Goal: Task Accomplishment & Management: Manage account settings

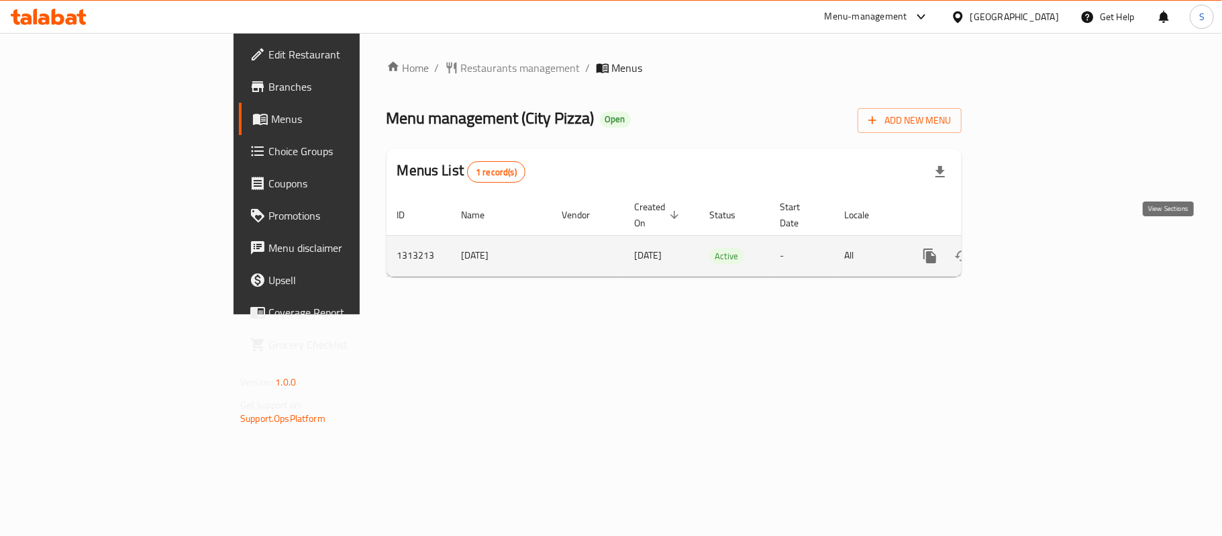
click at [1033, 250] on icon "enhanced table" at bounding box center [1027, 256] width 12 height 12
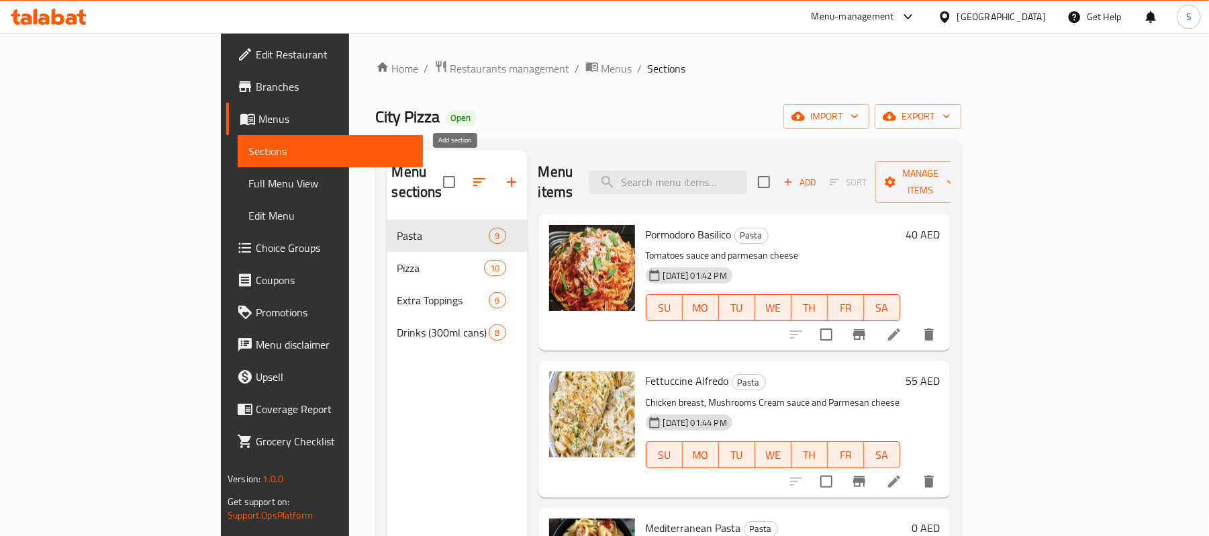
click at [507, 177] on icon "button" at bounding box center [511, 181] width 9 height 9
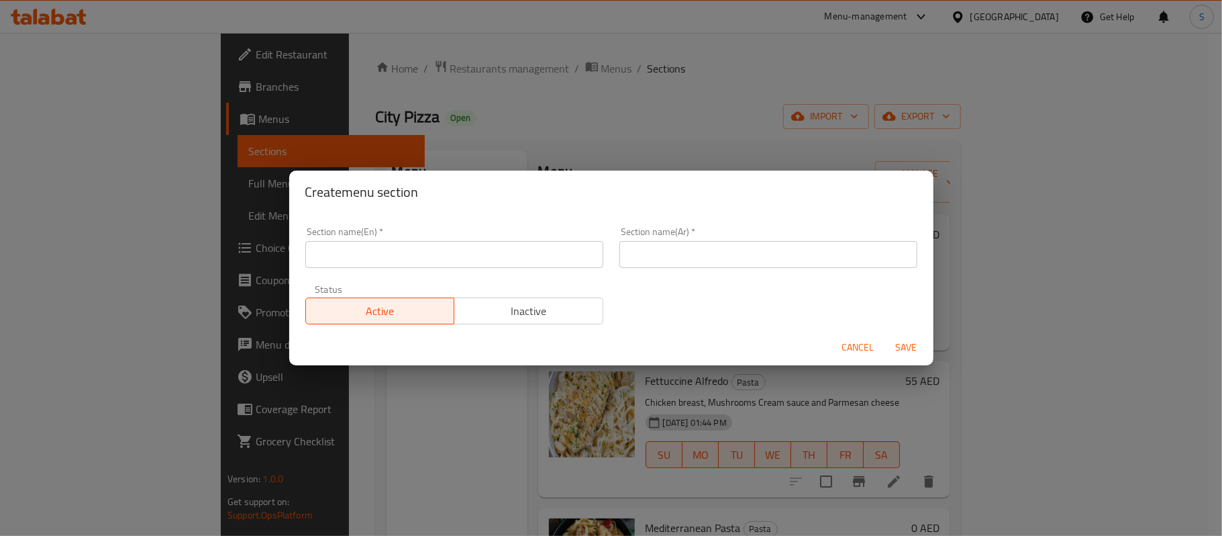
click at [455, 267] on input "text" at bounding box center [454, 254] width 298 height 27
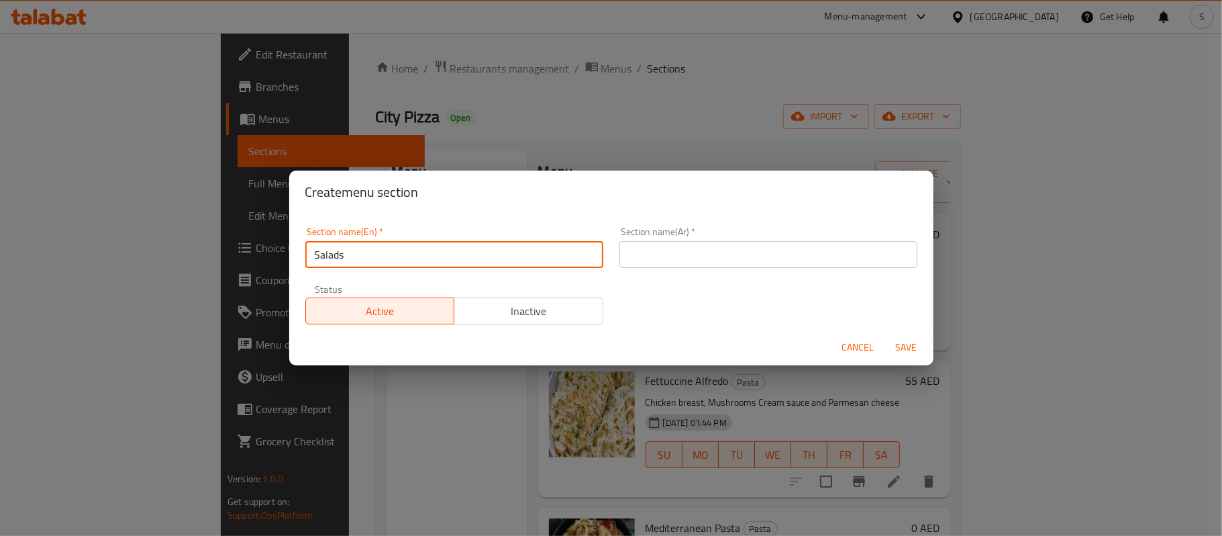
type input "Salads"
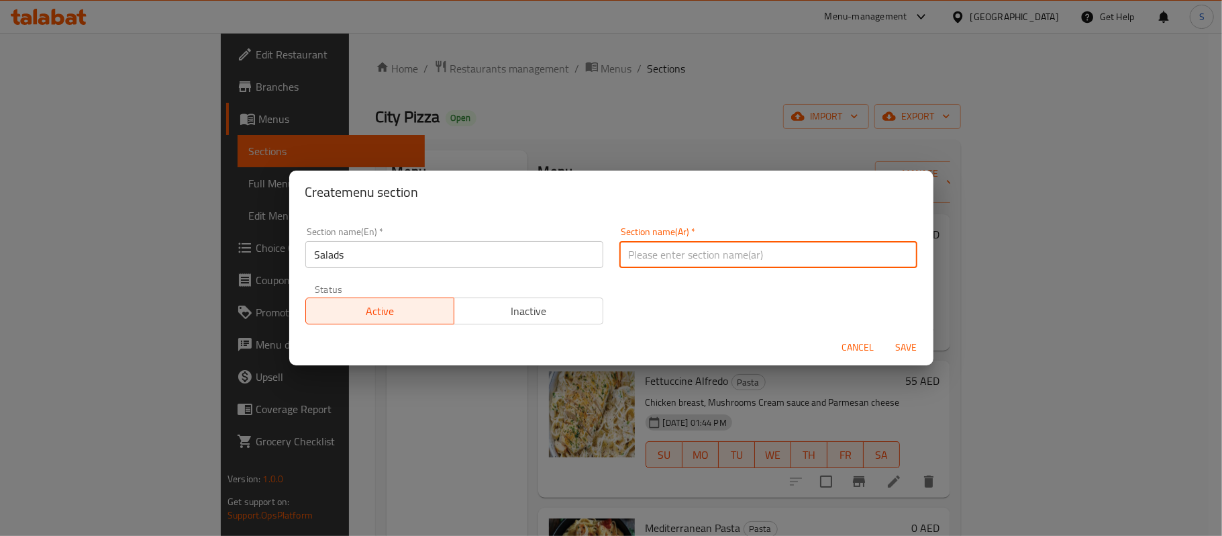
click at [729, 256] on input "text" at bounding box center [768, 254] width 298 height 27
type input "ا"
type input "السلطات"
click at [885, 335] on button "Save" at bounding box center [906, 347] width 43 height 25
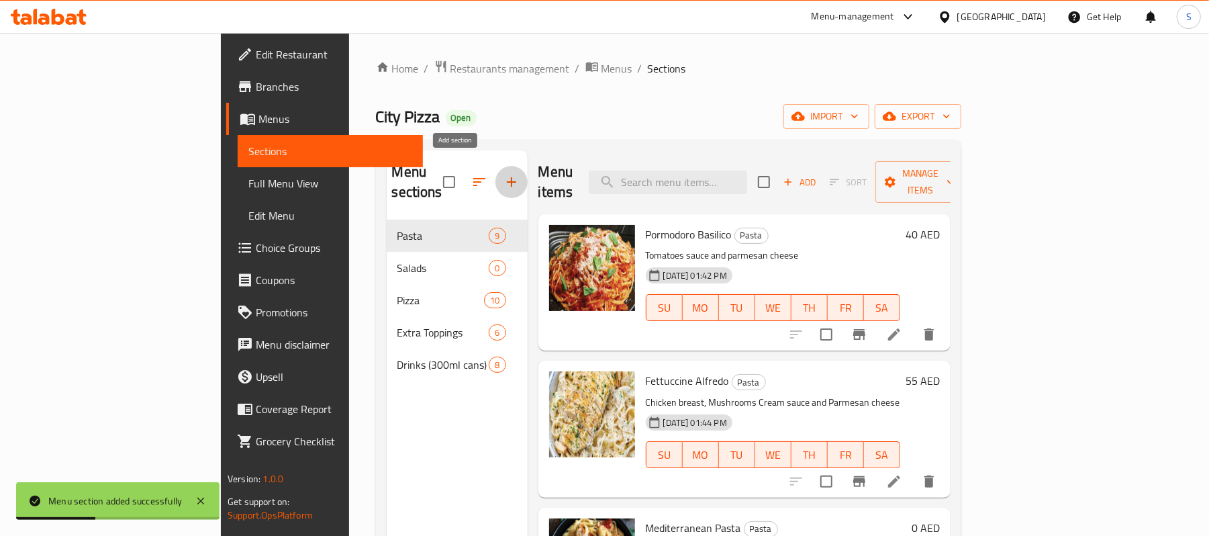
click at [495, 172] on button "button" at bounding box center [511, 182] width 32 height 32
click at [471, 174] on icon "button" at bounding box center [479, 182] width 16 height 16
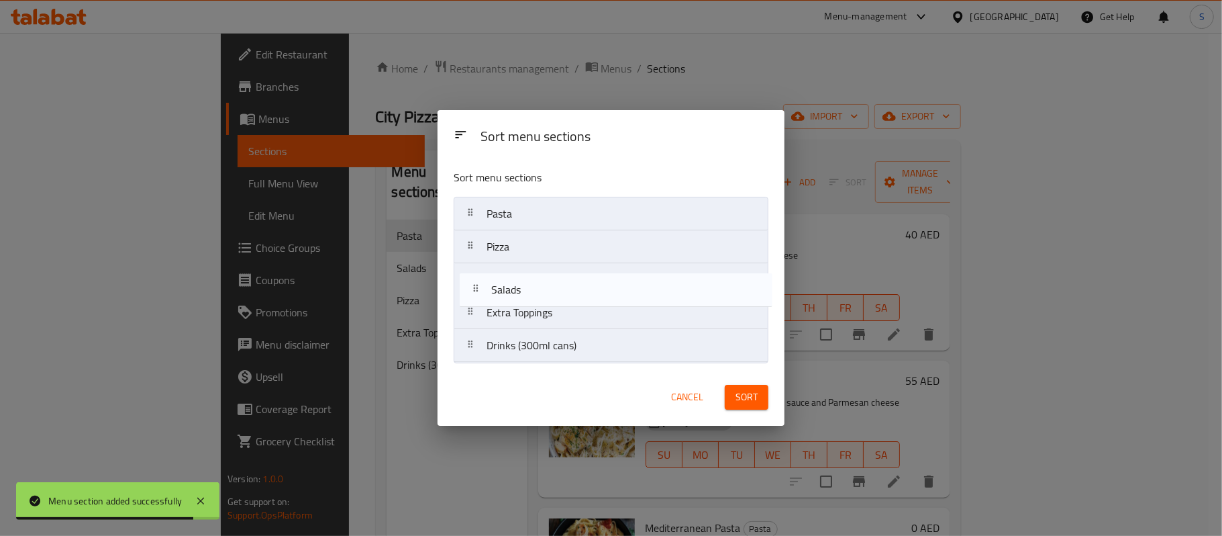
drag, startPoint x: 506, startPoint y: 248, endPoint x: 513, endPoint y: 298, distance: 50.1
click at [513, 298] on nav "Pasta Salads Pizza Extra Toppings Drinks (300ml cans)" at bounding box center [611, 280] width 315 height 166
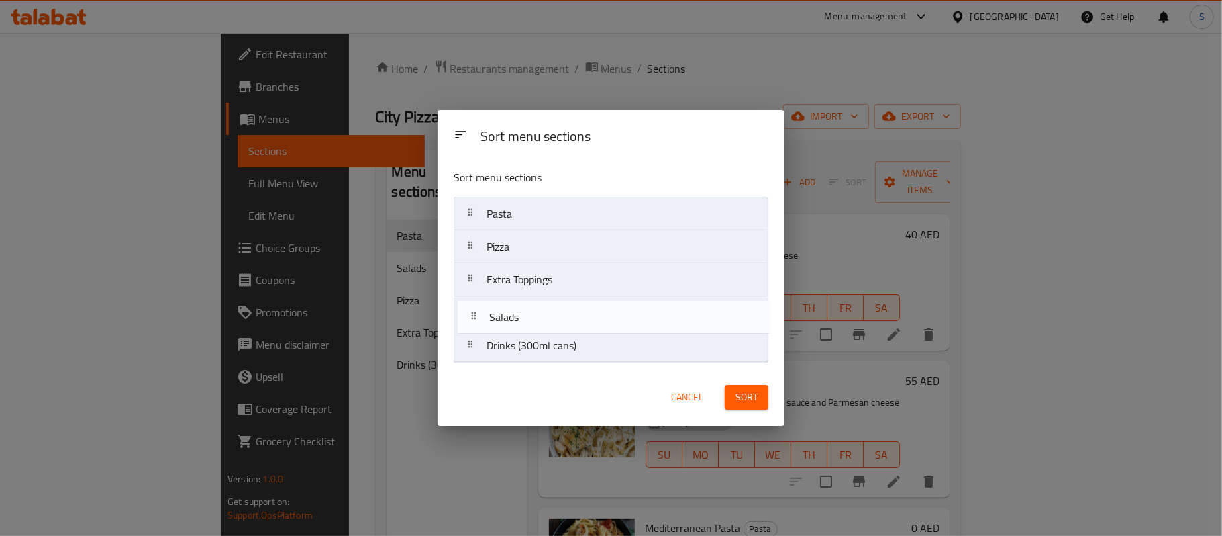
drag, startPoint x: 508, startPoint y: 280, endPoint x: 511, endPoint y: 320, distance: 40.4
click at [511, 320] on nav "Pasta Pizza Salads Extra Toppings Drinks (300ml cans)" at bounding box center [611, 280] width 315 height 166
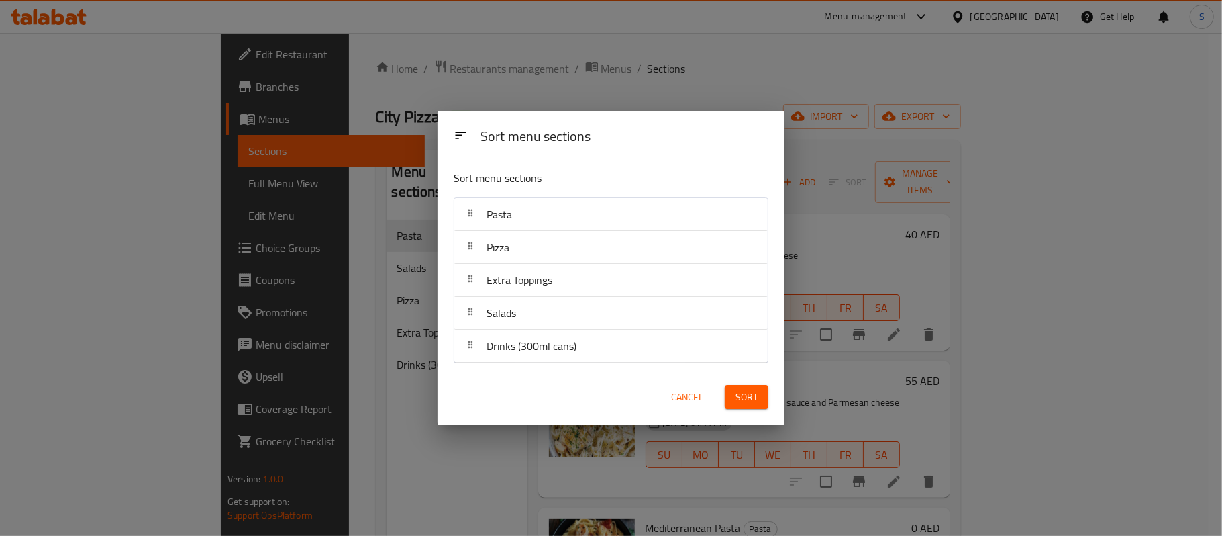
click at [742, 400] on span "Sort" at bounding box center [747, 397] width 22 height 17
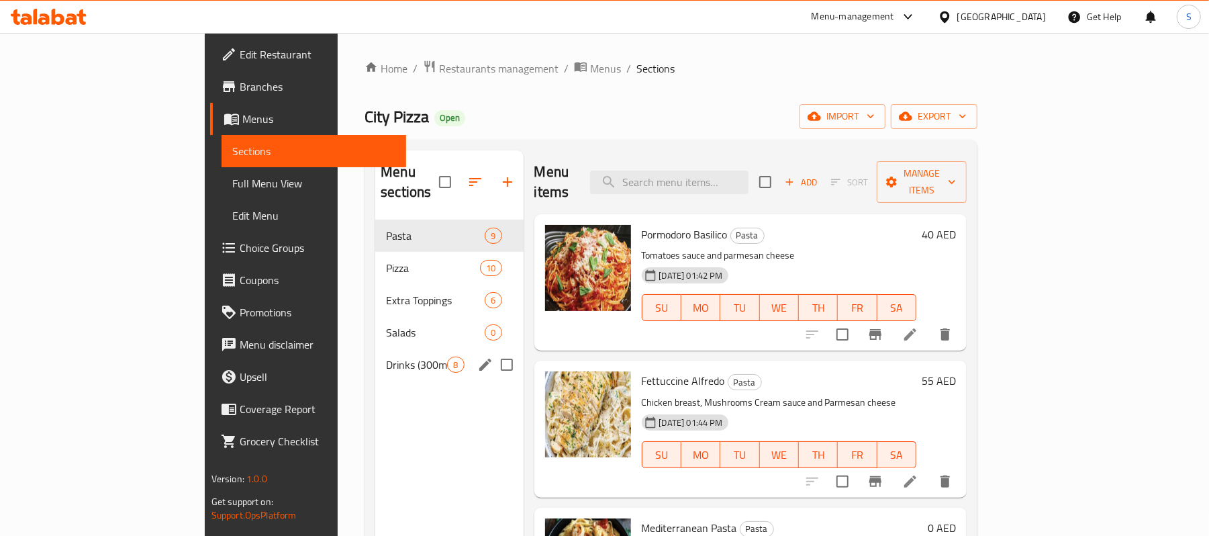
click at [375, 322] on div "Salads 0" at bounding box center [449, 332] width 148 height 32
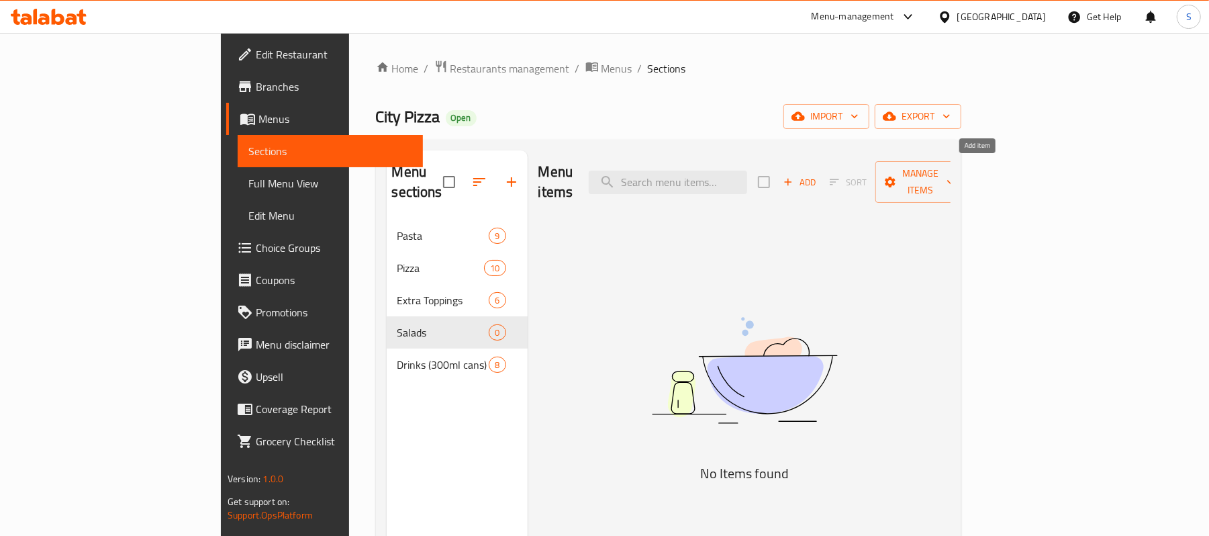
click at [817, 174] on span "Add" at bounding box center [799, 181] width 36 height 15
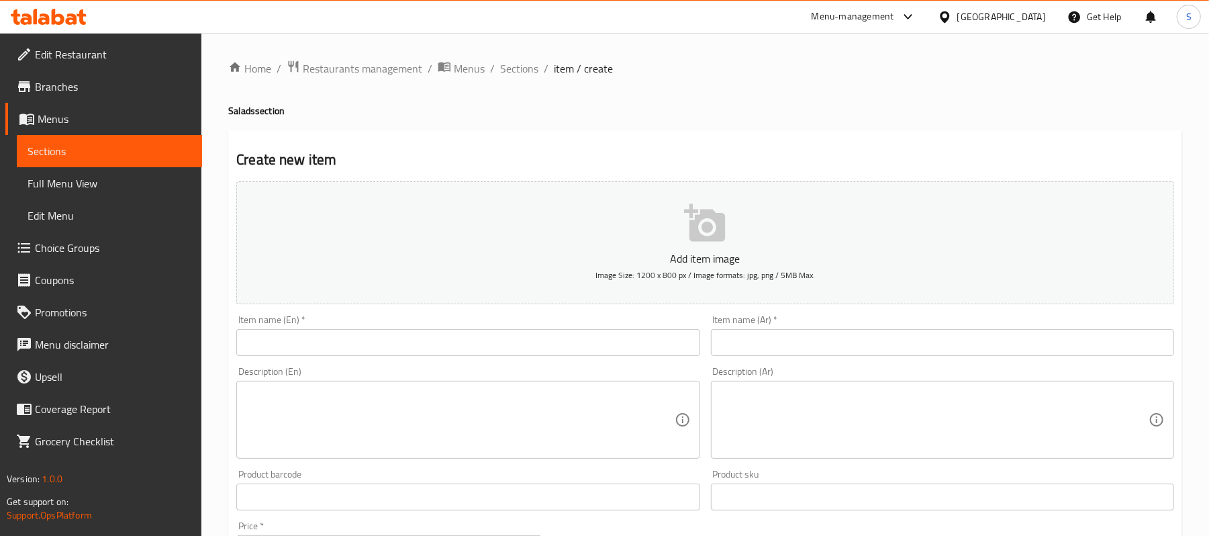
click at [366, 345] on input "text" at bounding box center [467, 342] width 463 height 27
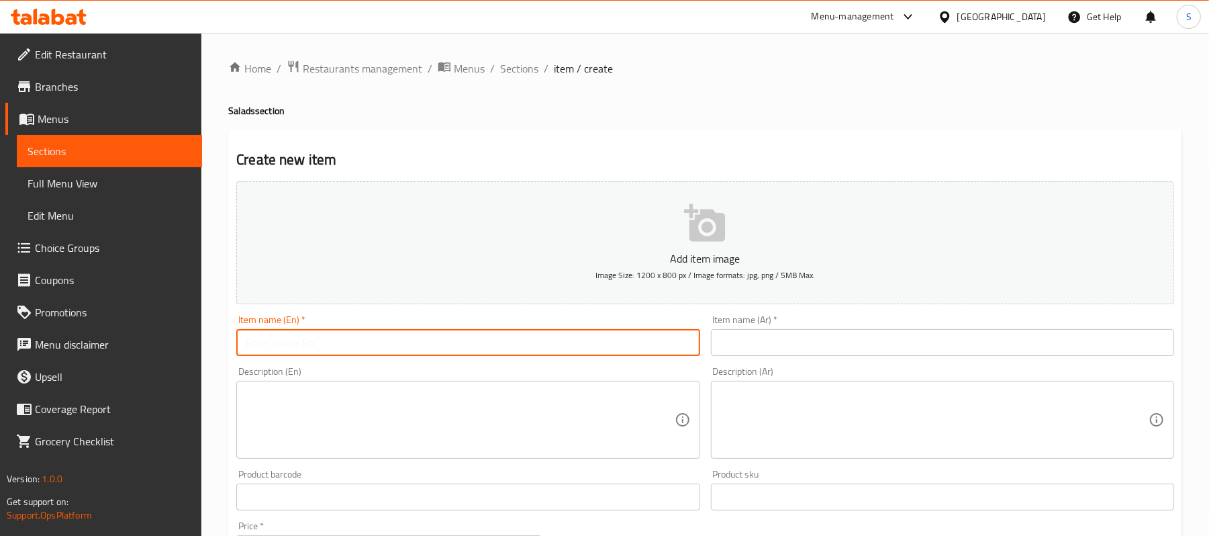
paste input "CAESAR SALAD"
drag, startPoint x: 380, startPoint y: 348, endPoint x: 221, endPoint y: 344, distance: 159.1
click at [221, 344] on div "Home / Restaurants management / Menus / Sections / item / create Salads section…" at bounding box center [704, 490] width 1007 height 915
type input "Caesar Salad"
click at [858, 342] on input "text" at bounding box center [942, 342] width 463 height 27
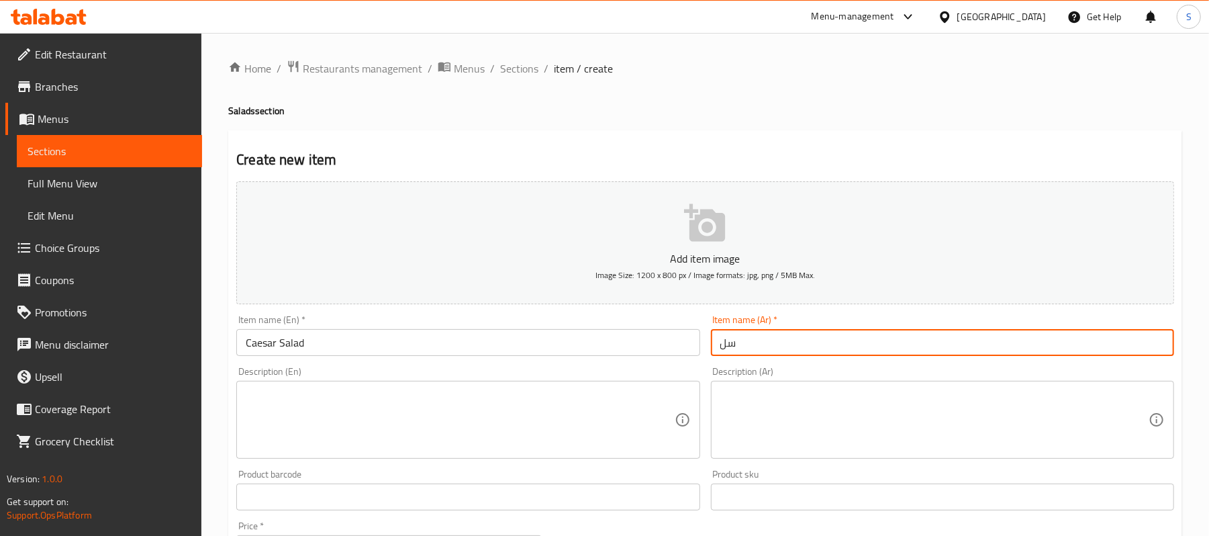
type input "س"
type input "سلطة سيزر"
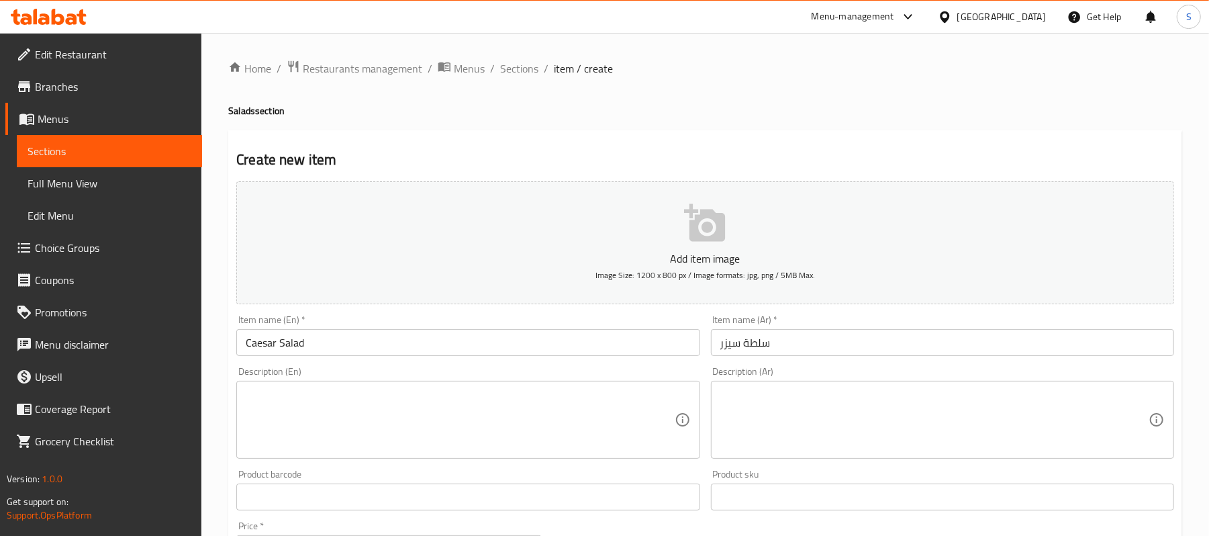
click at [360, 434] on textarea at bounding box center [460, 420] width 428 height 64
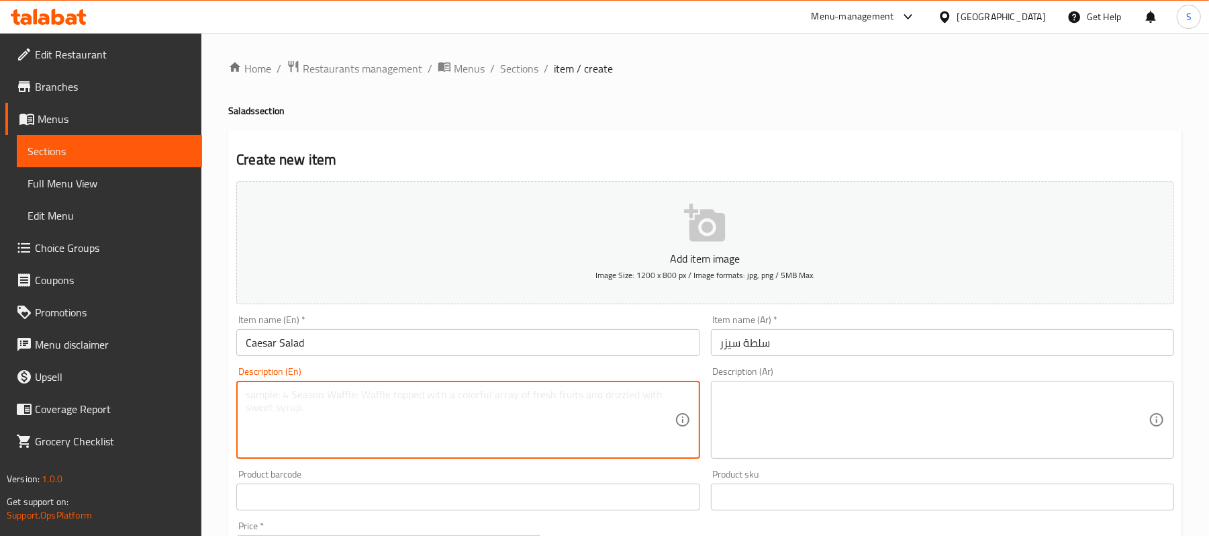
paste textarea "Roman lettuce Marinated Chicken breast Parmesan cheese Croutons and Caesar dres…"
click at [246, 408] on textarea "Roman lettuce Marinated Chicken breast Parmesan cheese Croutons and Caesar dres…" at bounding box center [460, 420] width 428 height 64
click at [252, 408] on textarea "Roman lettuce, Marinated Chicken breast Parmesan cheese Croutons and Caesar dre…" at bounding box center [460, 420] width 428 height 64
click at [250, 408] on textarea "Roman lettuce, Marinated Chicken breast Parmesan cheese Croutons and Caesar dre…" at bounding box center [460, 420] width 428 height 64
click at [251, 411] on textarea "Roman lettuce, Marinated Chicken breast Parmesan cheese Croutons and Caesar dre…" at bounding box center [460, 420] width 428 height 64
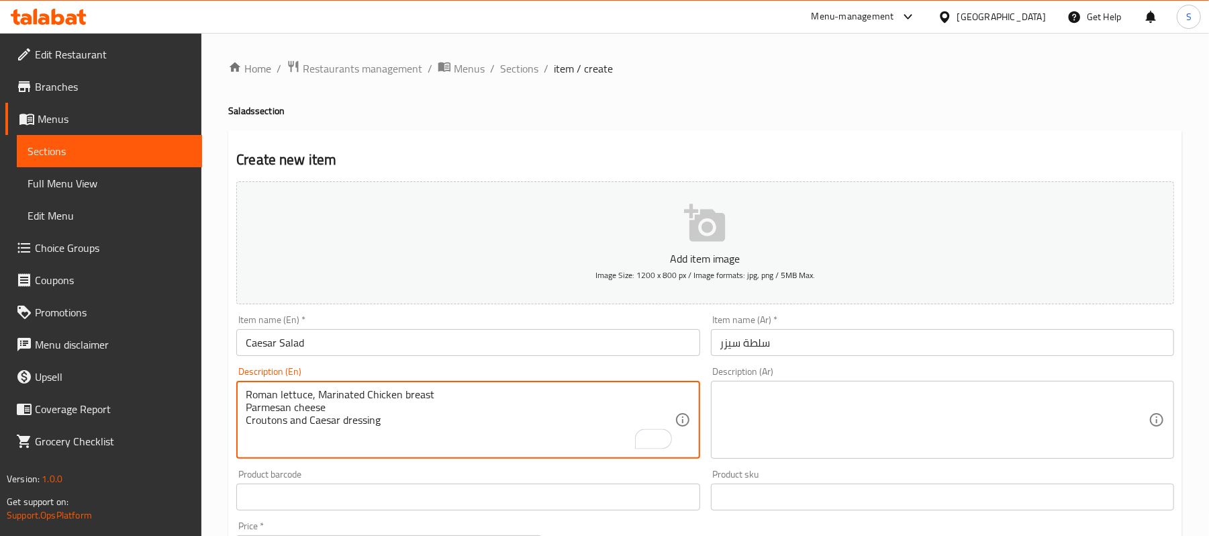
click at [251, 405] on textarea "Roman lettuce, Marinated Chicken breast Parmesan cheese Croutons and Caesar dre…" at bounding box center [460, 420] width 428 height 64
click at [250, 404] on textarea "Roman lettuce, Marinated Chicken breast Parmesan cheese Croutons and Caesar dre…" at bounding box center [460, 420] width 428 height 64
click at [248, 405] on textarea "Roman lettuce, Marinated Chicken breast Parmesan cheese Croutons and Caesar dre…" at bounding box center [460, 420] width 428 height 64
click at [252, 415] on textarea "Roman lettuce, Marinated Chicken breast, Parmesan cheese Croutons and Caesar dr…" at bounding box center [460, 420] width 428 height 64
click at [248, 411] on textarea "Roman lettuce, Marinated Chicken breast, Parmesan cheese Croutons and Caesar dr…" at bounding box center [460, 420] width 428 height 64
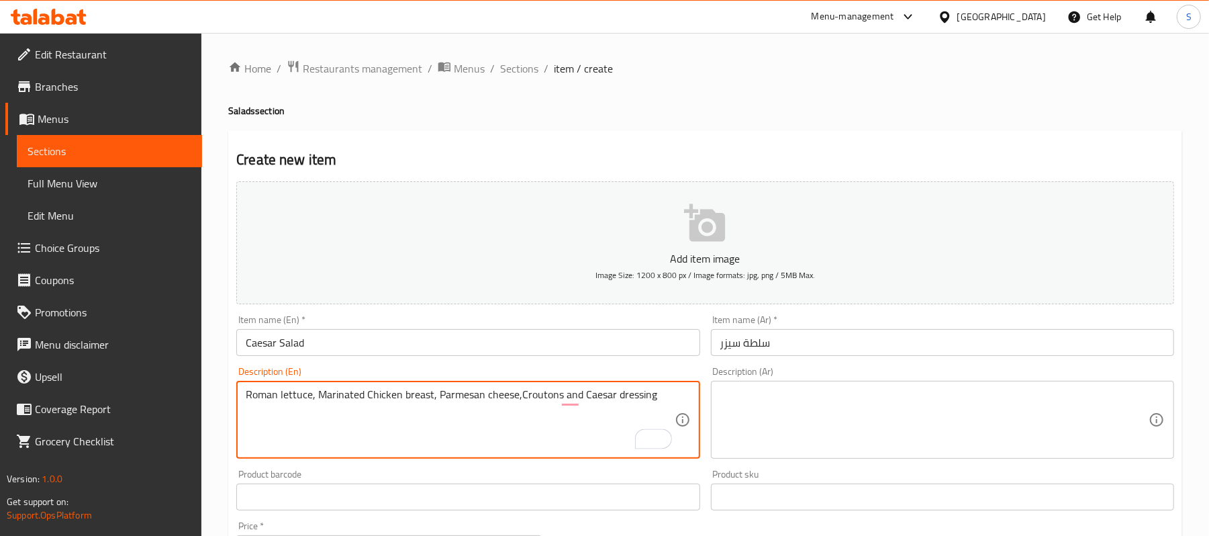
click at [612, 401] on textarea "Roman lettuce, Marinated Chicken breast, Parmesan cheese,Croutons and Caesar dr…" at bounding box center [460, 420] width 428 height 64
click at [519, 399] on textarea "Roman lettuce, Marinated Chicken breast, Parmesan cheese,Croutons and Caesar dr…" at bounding box center [460, 420] width 428 height 64
click at [550, 399] on textarea "Roman lettuce, Marinated Chicken breast, Parmesan cheese, Croutons and Caesar d…" at bounding box center [460, 420] width 428 height 64
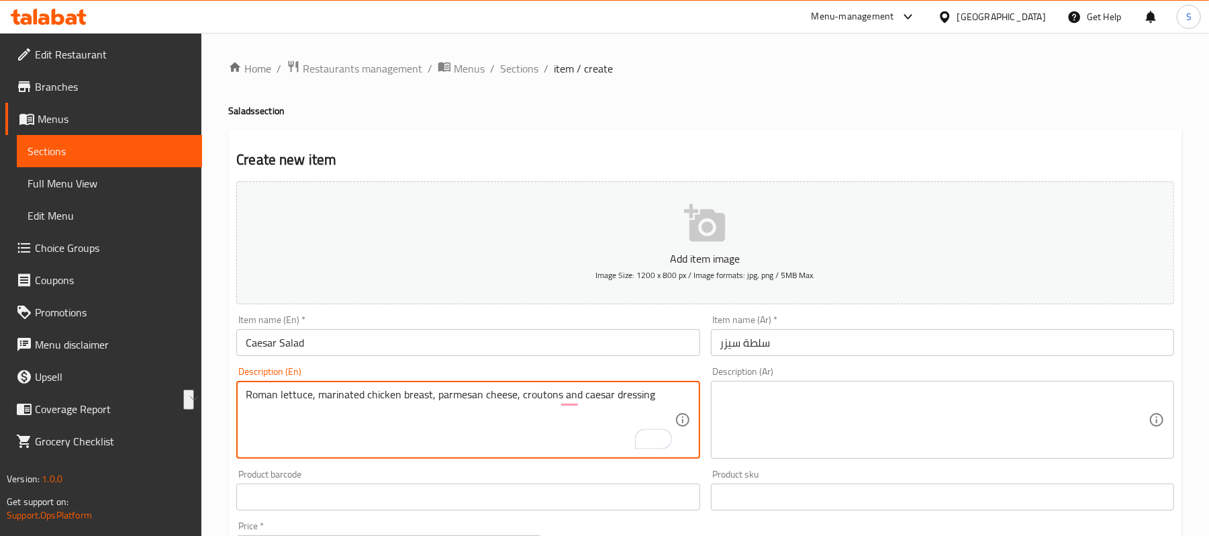
click at [554, 419] on textarea "Roman lettuce, marinated chicken breast, parmesan cheese, croutons and caesar d…" at bounding box center [460, 420] width 428 height 64
click at [579, 397] on textarea "Roman lettuce, marinated chicken breast, parmesan cheese, croutons and caesar d…" at bounding box center [460, 420] width 428 height 64
type textarea "Roman lettuce, marinated chicken breast, parmesan cheese, croutons and caesar d…"
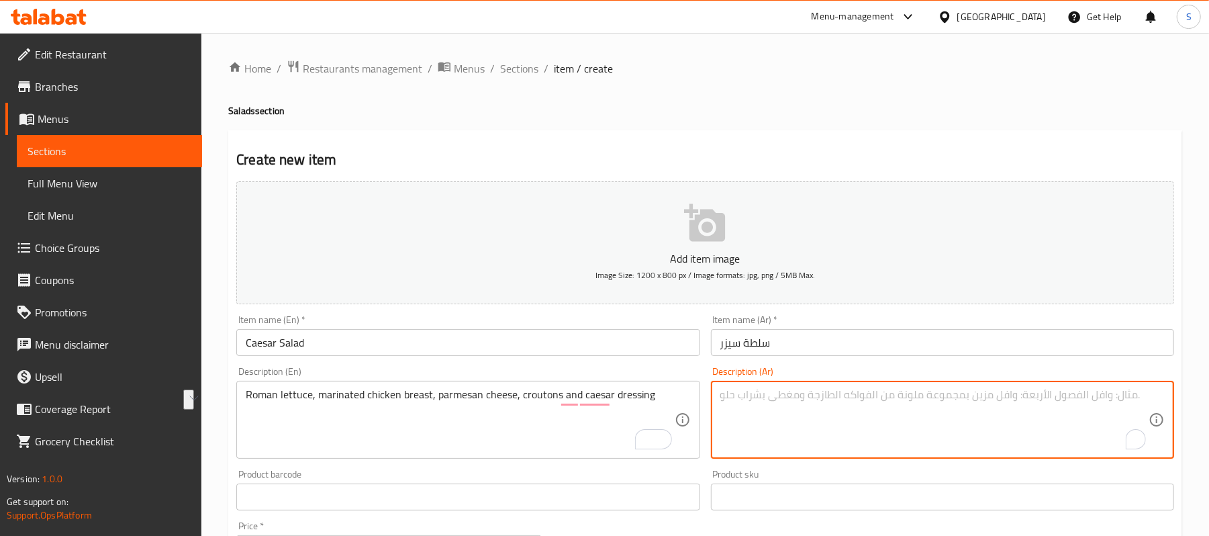
click at [839, 409] on textarea "To enrich screen reader interactions, please activate Accessibility in Grammarl…" at bounding box center [934, 420] width 428 height 64
paste textarea "خس روماني، صدر دجاج متبل، جبن بارميزان، قطع خبز محمص وصلصة سيزر"
drag, startPoint x: 746, startPoint y: 395, endPoint x: 771, endPoint y: 401, distance: 25.4
click at [771, 401] on textarea "خس روماني، صدر دجاج متبل، جبن بارميزان، قطع خبز محمص وصلصة سيزر" at bounding box center [934, 420] width 428 height 64
click at [774, 393] on textarea "خس روماني، صدر دجاج متبل، جبن بارميزان، قطع خبز محمص وصلصة سيزر" at bounding box center [934, 420] width 428 height 64
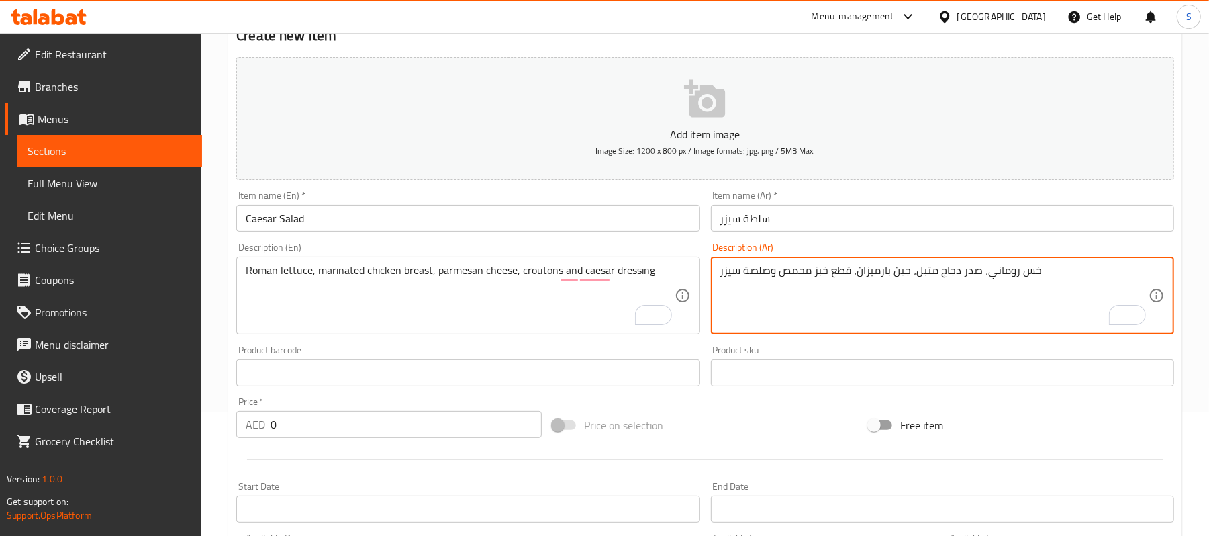
scroll to position [268, 0]
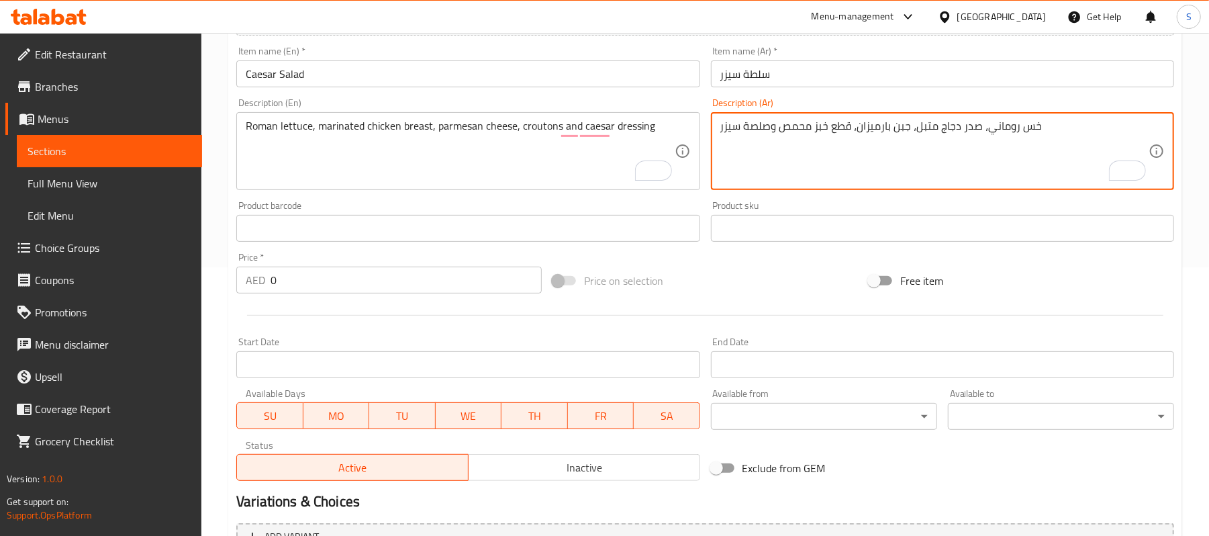
type textarea "خس روماني، صدر دجاج متبل، جبن بارميزان، قطع خبز محمص وصلصة سيزر"
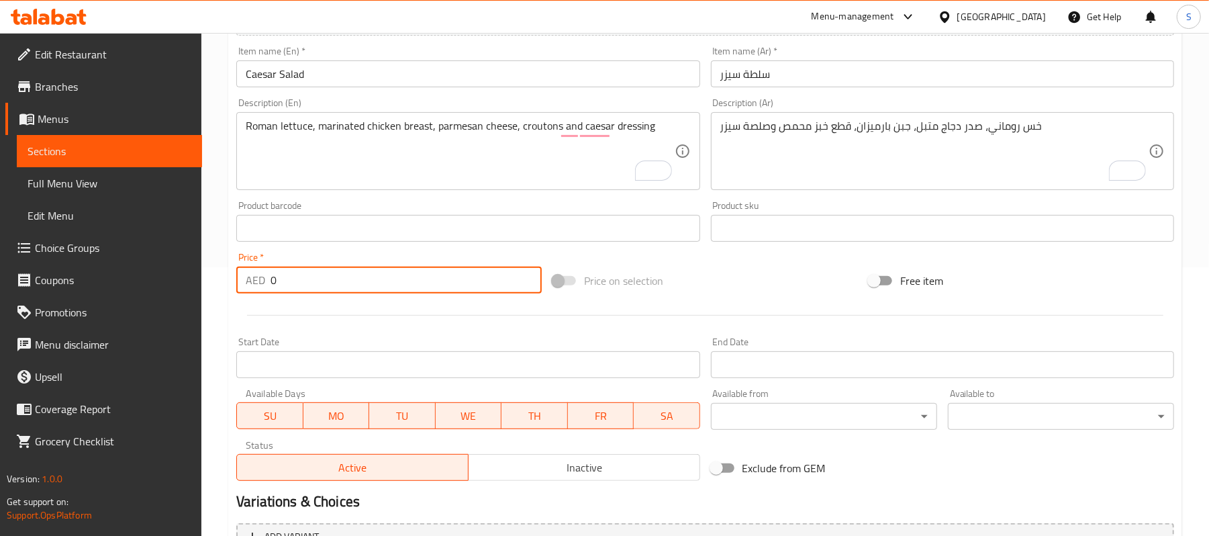
click at [285, 272] on input "0" at bounding box center [405, 279] width 271 height 27
click at [283, 272] on input "0" at bounding box center [405, 279] width 271 height 27
type input "55"
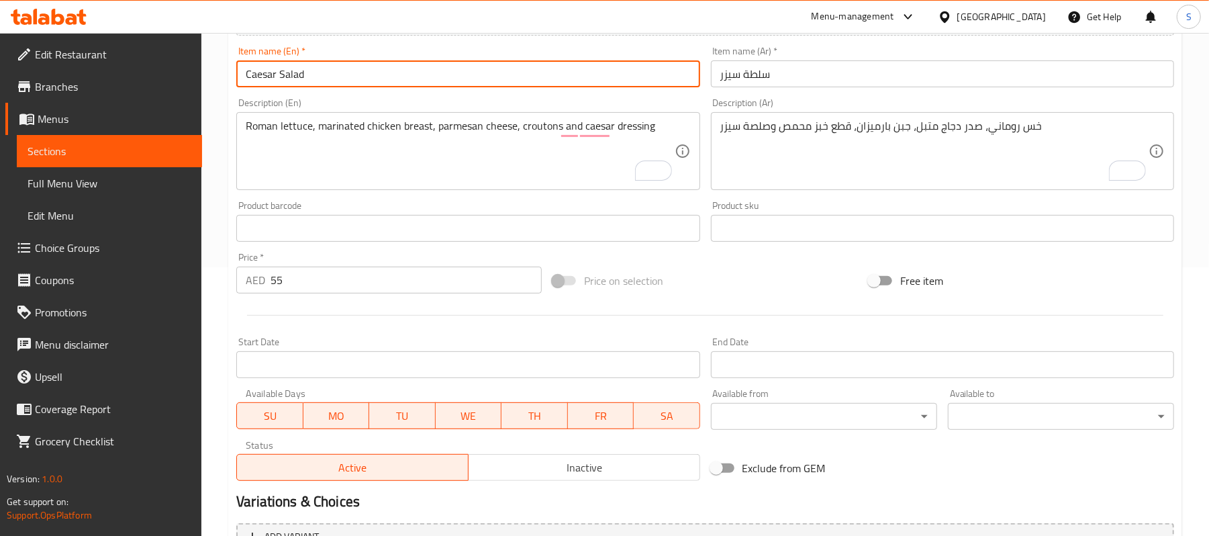
click at [357, 87] on input "Caesar Salad" at bounding box center [467, 73] width 463 height 27
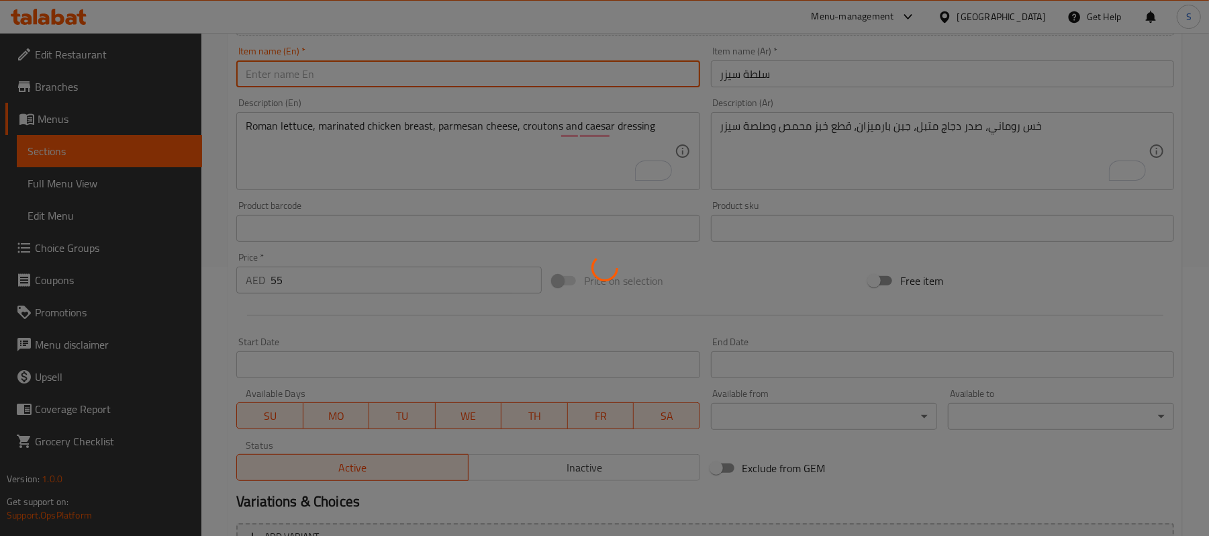
type input "0"
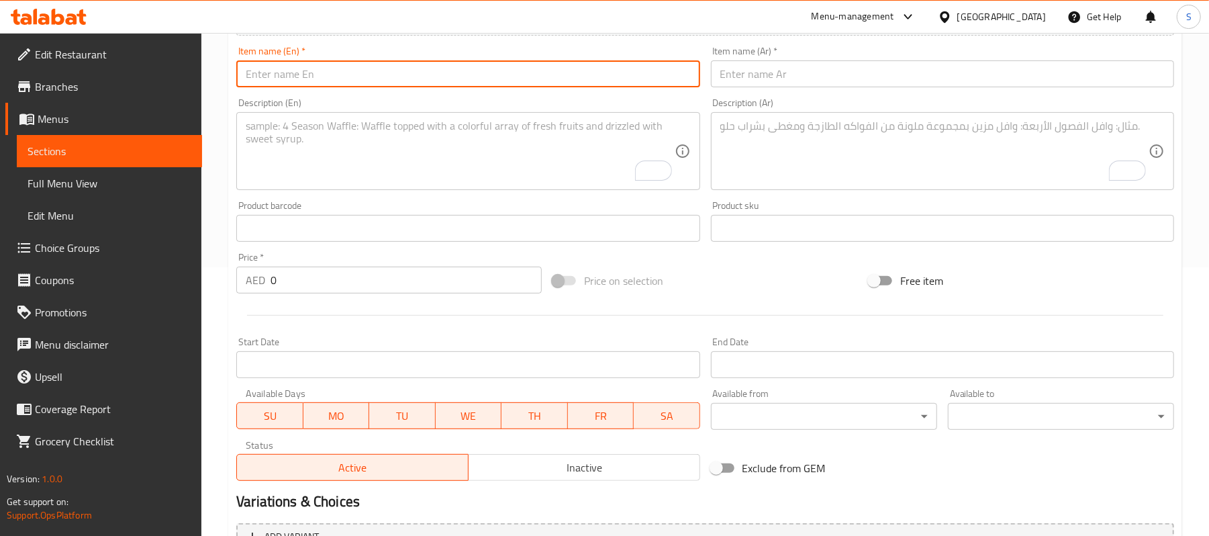
click at [78, 215] on span "Edit Menu" at bounding box center [110, 215] width 164 height 16
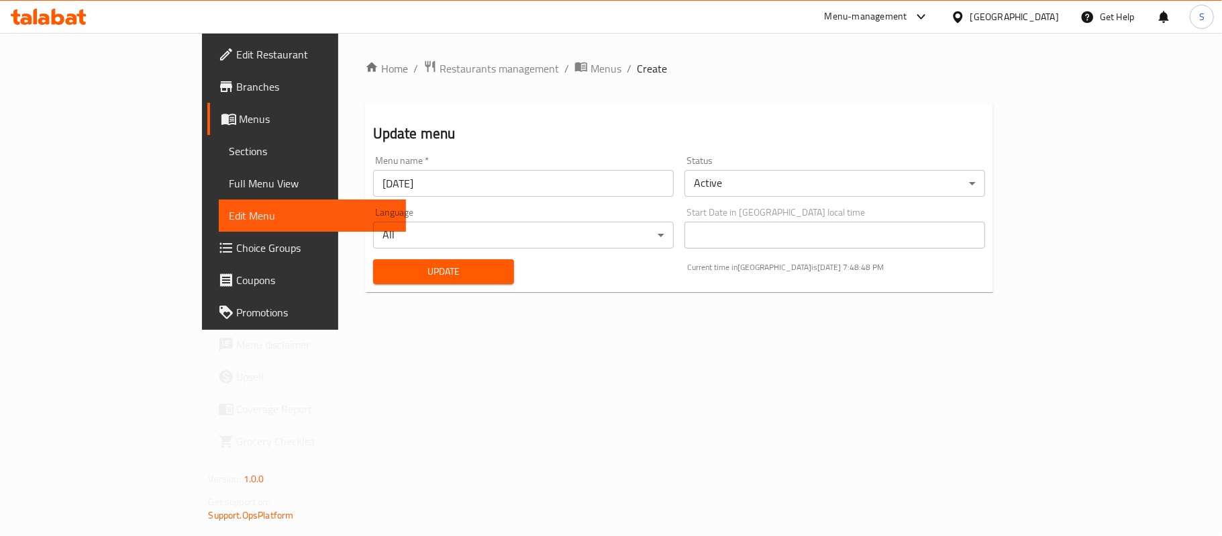
click at [230, 153] on span "Sections" at bounding box center [313, 151] width 166 height 16
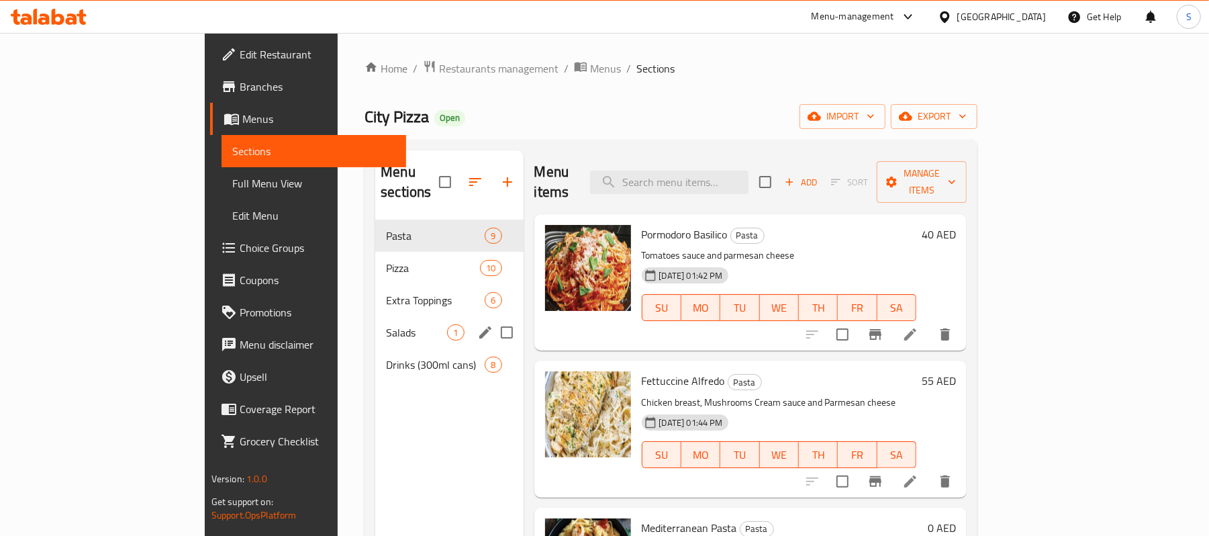
click at [493, 318] on input "Menu sections" at bounding box center [507, 332] width 28 height 28
checkbox input "true"
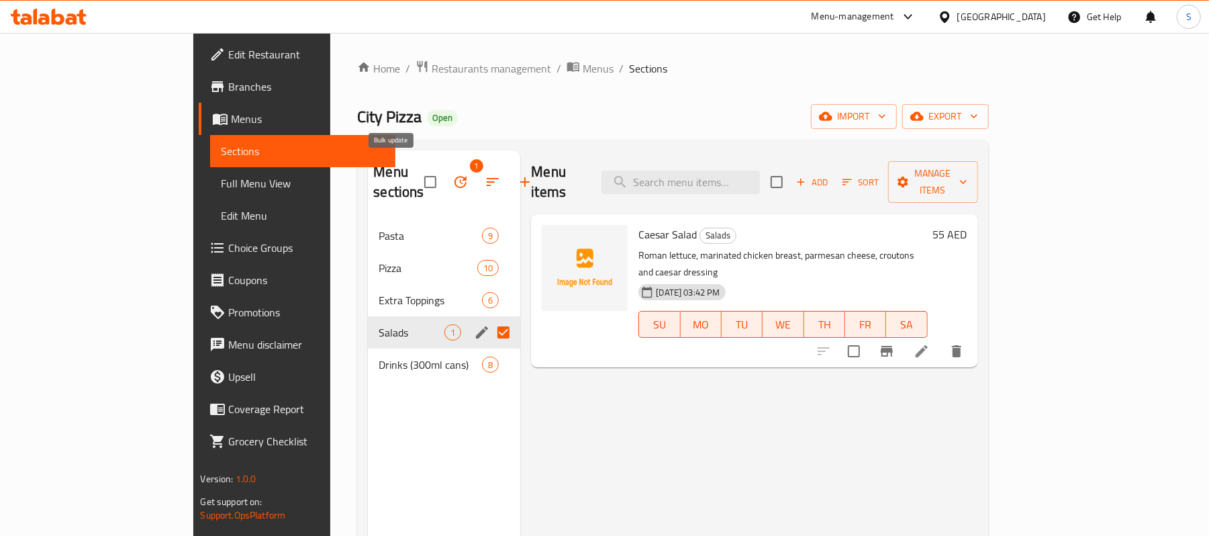
click at [477, 168] on button "button" at bounding box center [493, 182] width 32 height 32
click at [444, 166] on button "button" at bounding box center [460, 182] width 32 height 32
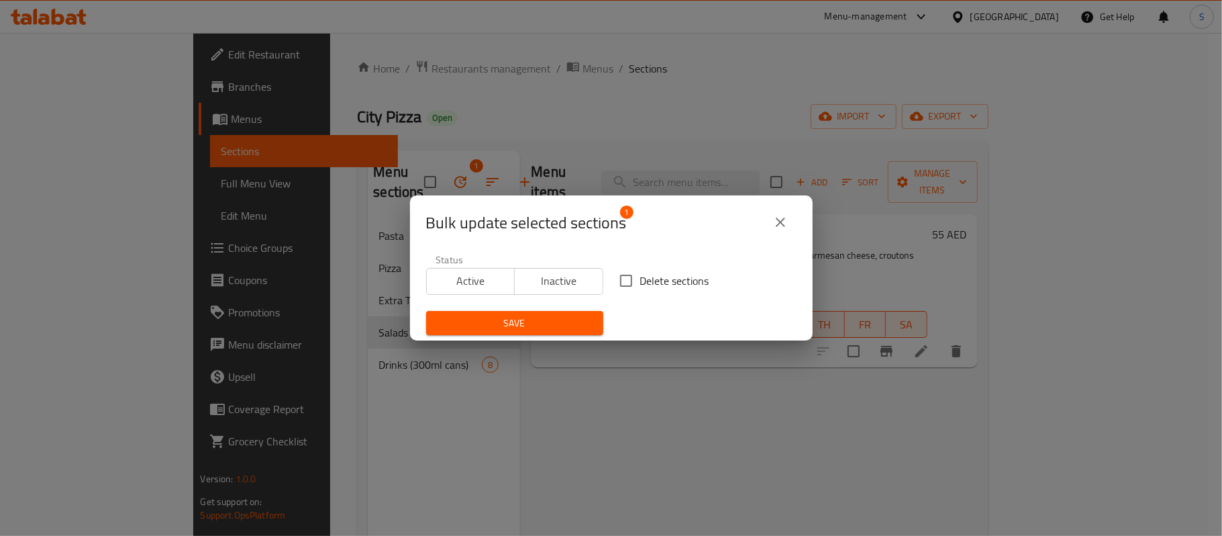
drag, startPoint x: 546, startPoint y: 278, endPoint x: 562, endPoint y: 299, distance: 26.7
click at [546, 277] on span "Inactive" at bounding box center [559, 280] width 78 height 19
click at [619, 277] on input "Delete sections" at bounding box center [626, 280] width 28 height 28
checkbox input "true"
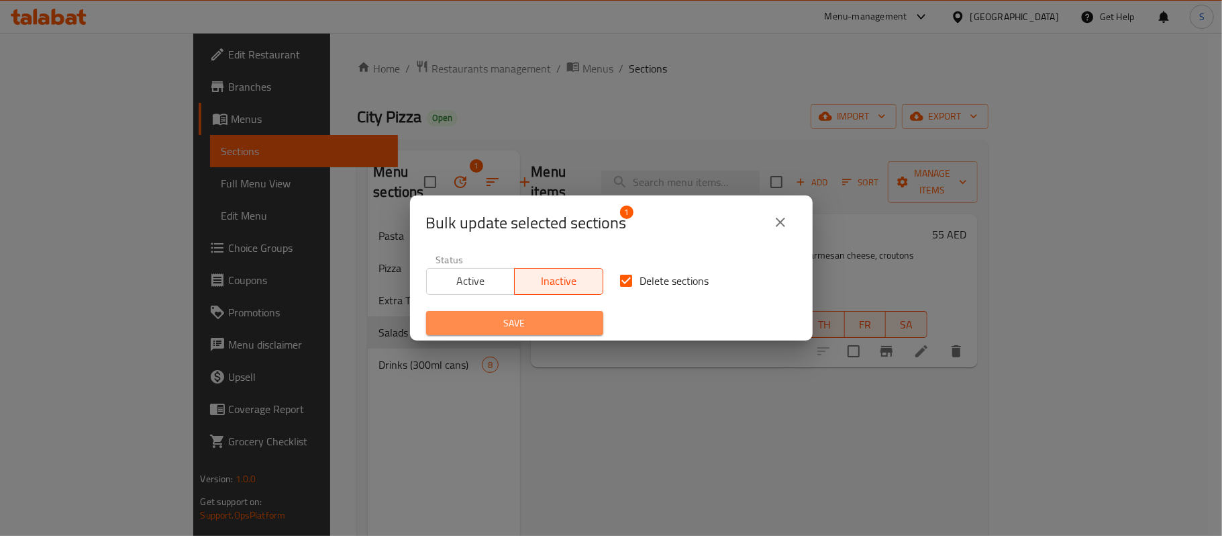
click at [519, 325] on span "Save" at bounding box center [515, 323] width 156 height 17
